Goal: Information Seeking & Learning: Learn about a topic

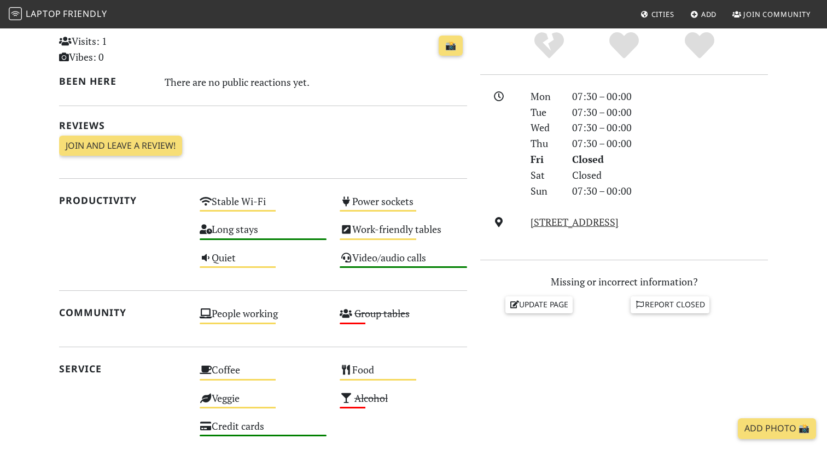
scroll to position [583, 0]
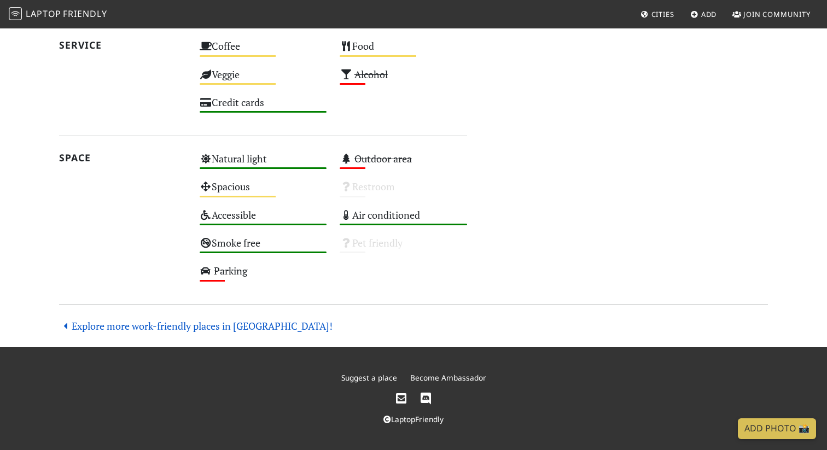
click at [211, 325] on link "Explore more work-friendly places in Singapore!" at bounding box center [195, 325] width 273 height 13
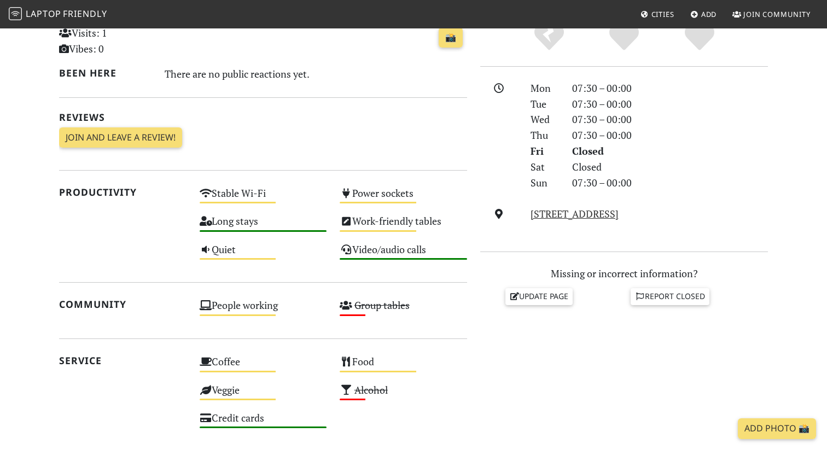
scroll to position [0, 0]
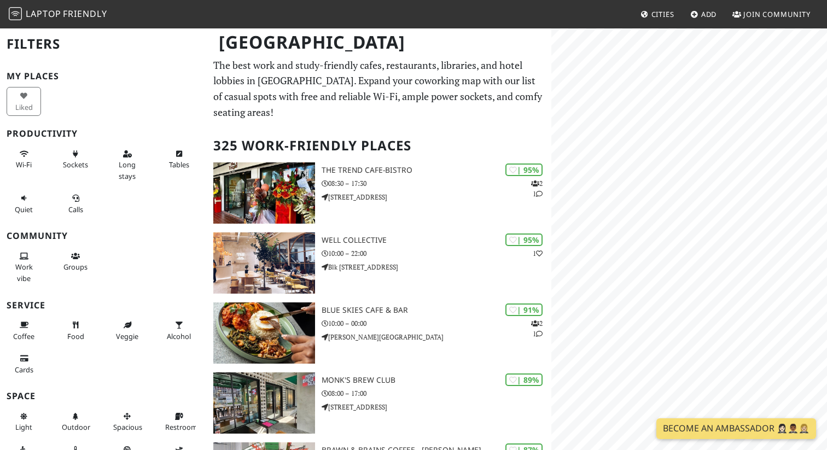
scroll to position [1, 0]
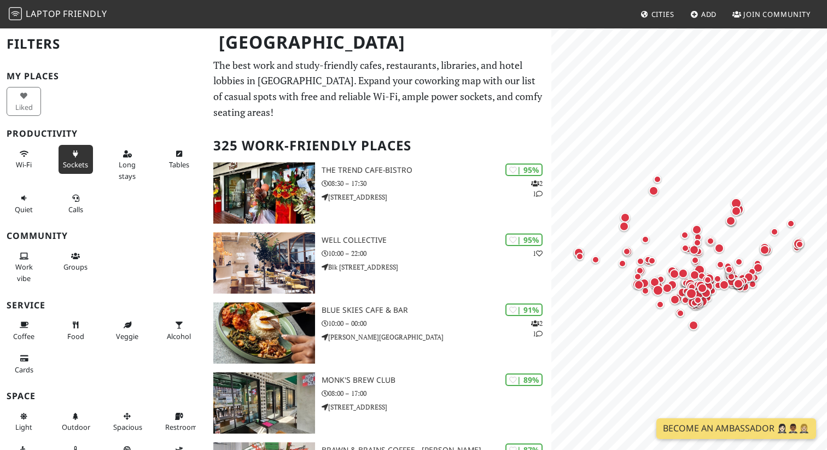
click at [78, 161] on span "Sockets" at bounding box center [75, 165] width 25 height 10
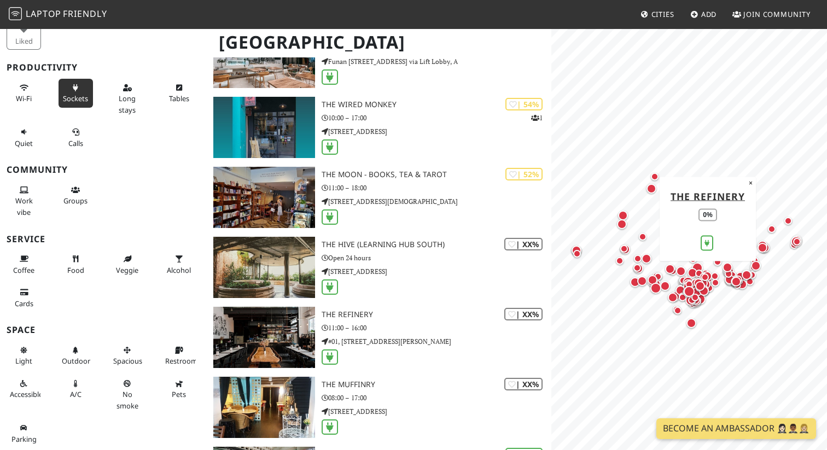
scroll to position [1538, 0]
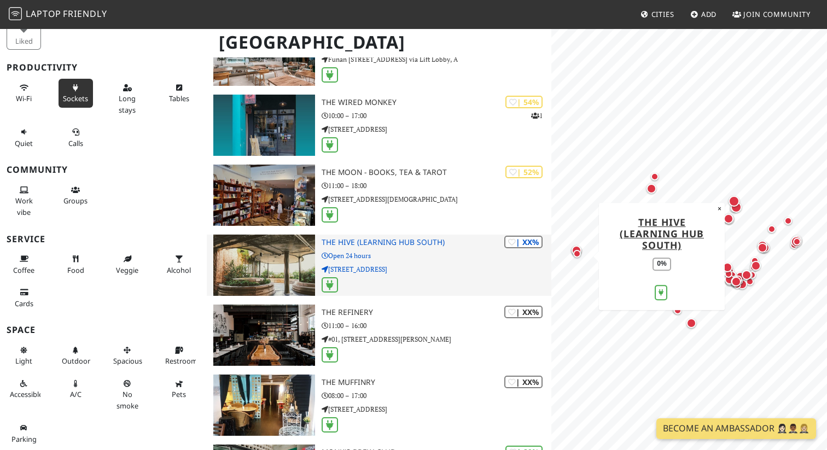
click at [402, 243] on h3 "The Hive (Learning Hub South)" at bounding box center [436, 242] width 230 height 9
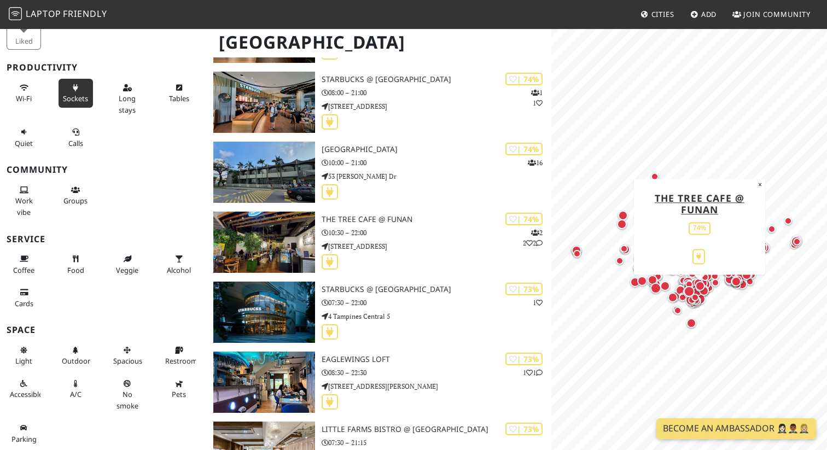
scroll to position [3531, 0]
